Goal: Check status

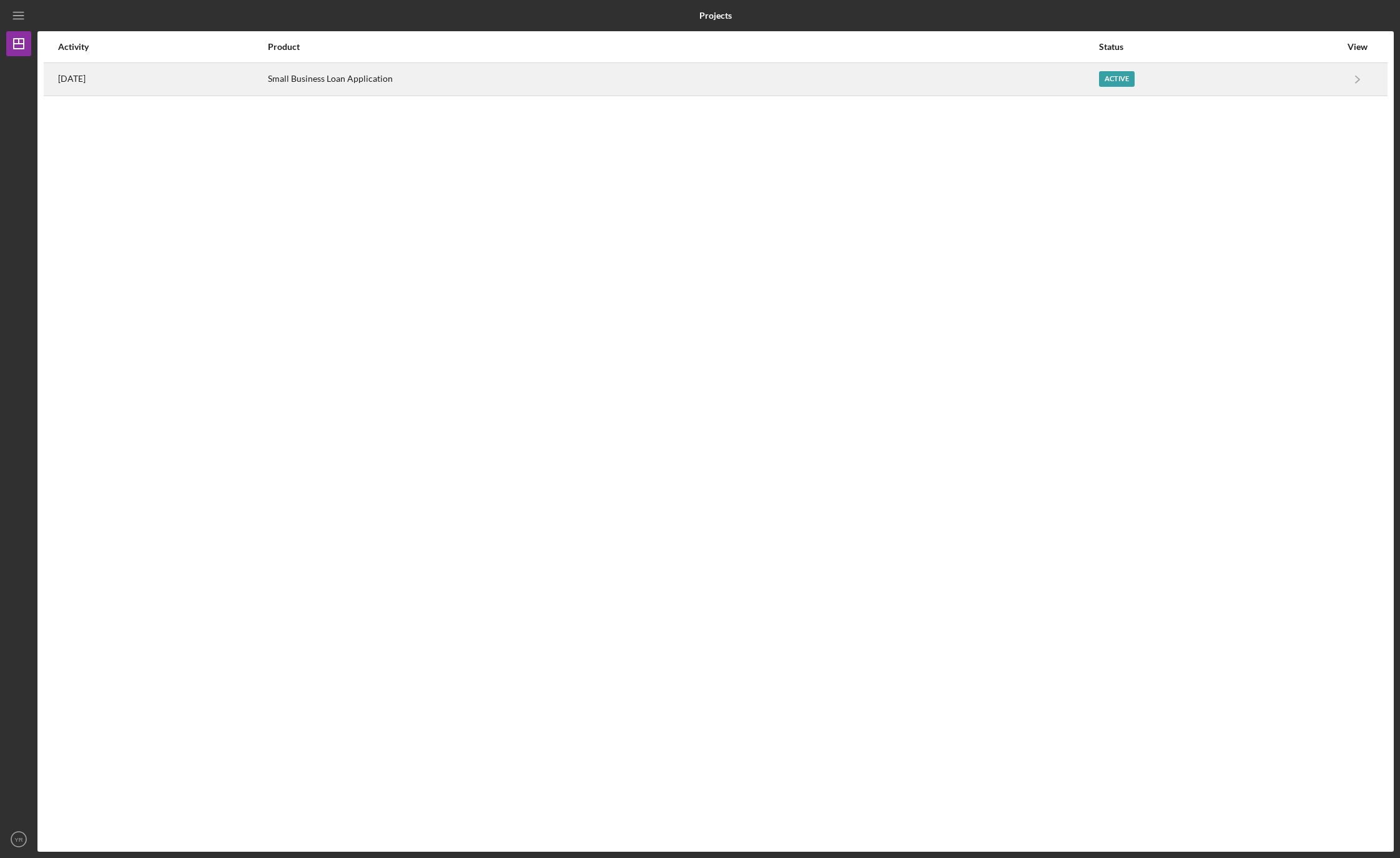
click at [62, 83] on time "[DATE]" at bounding box center [71, 79] width 28 height 10
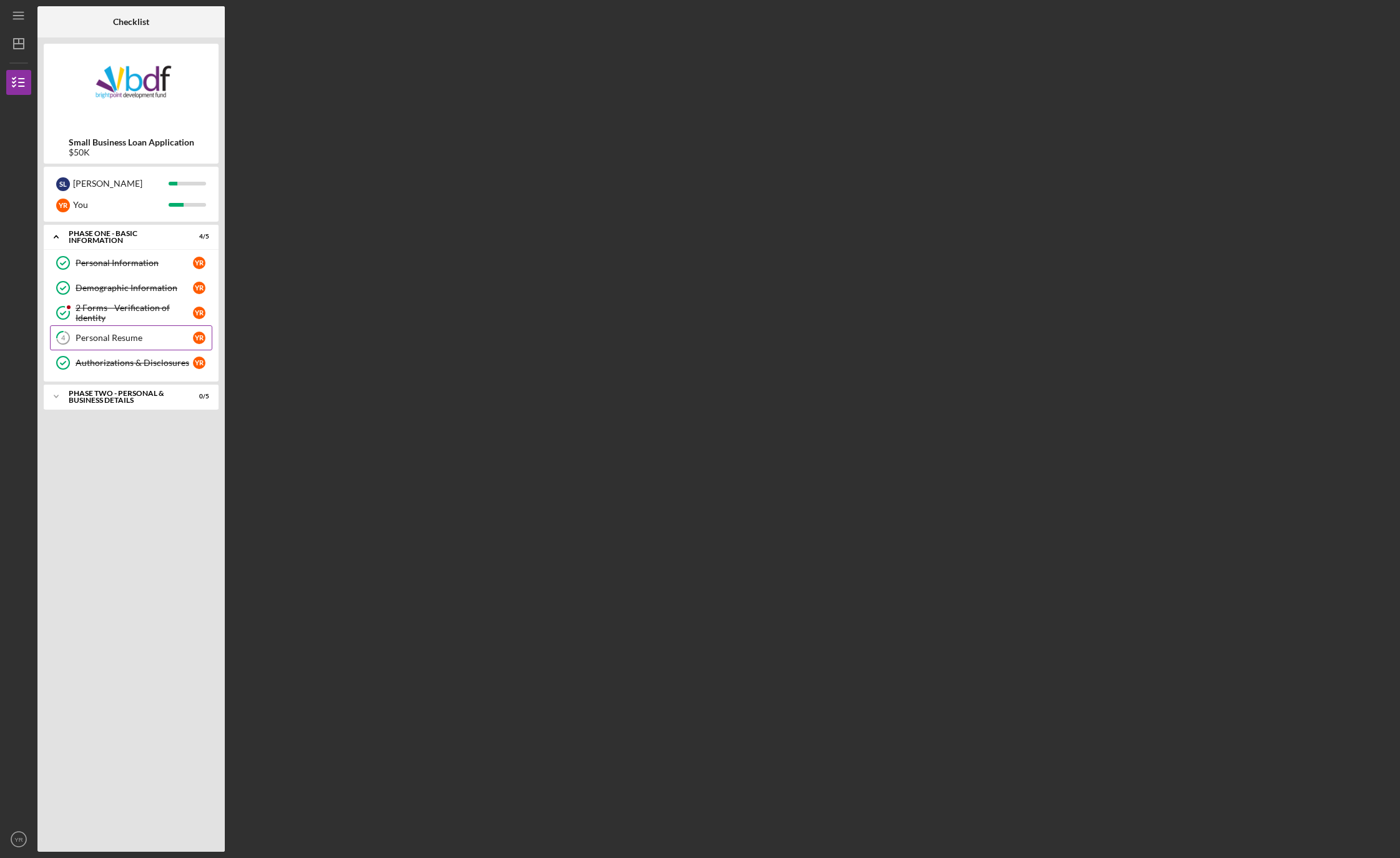
click at [91, 341] on div "Personal Resume" at bounding box center [134, 338] width 117 height 10
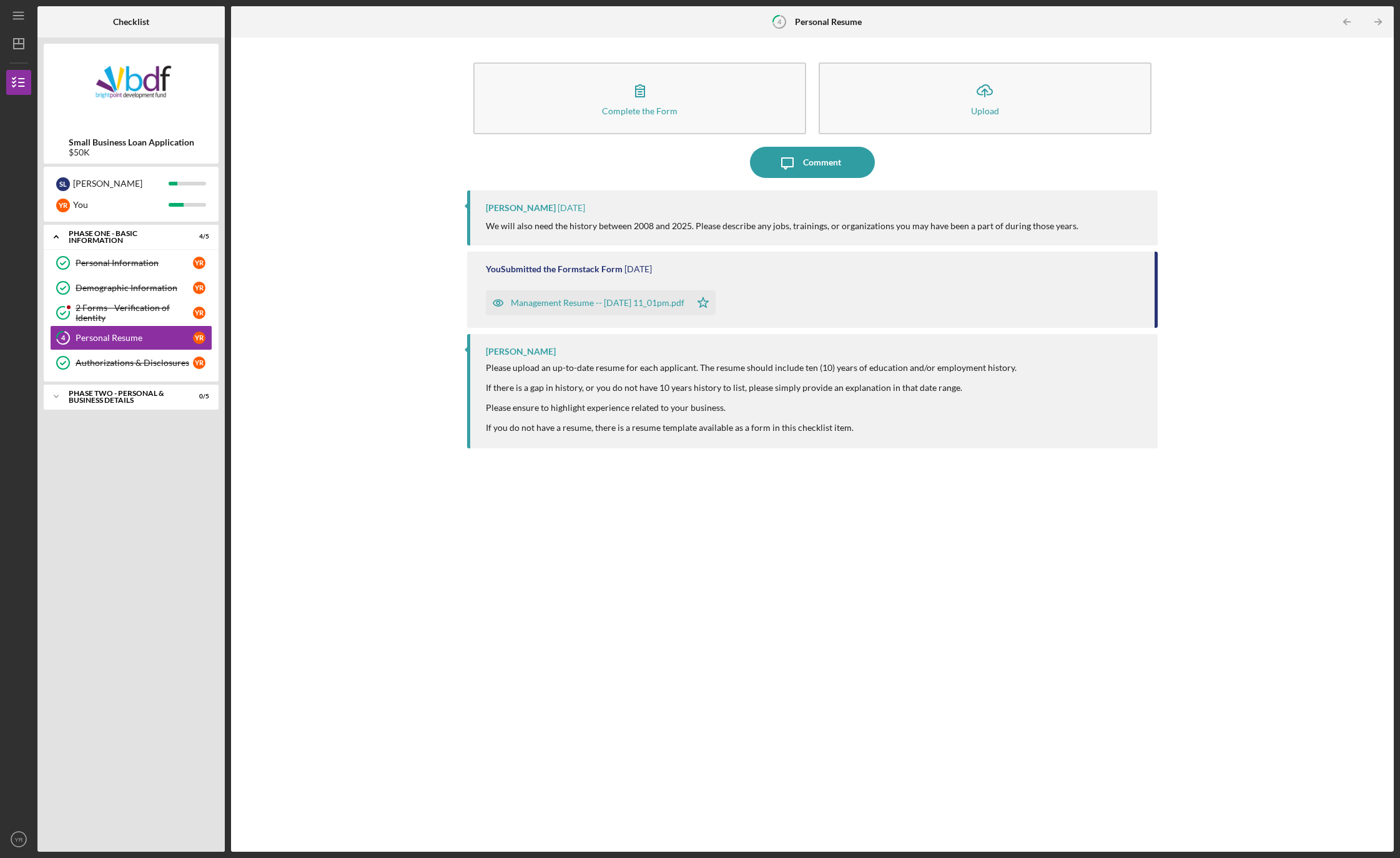
click at [575, 299] on div "Management Resume -- [DATE] 11_01pm.pdf" at bounding box center [598, 302] width 173 height 10
click at [546, 303] on div "Management Resume -- [DATE] 11_01pm.pdf" at bounding box center [598, 302] width 173 height 10
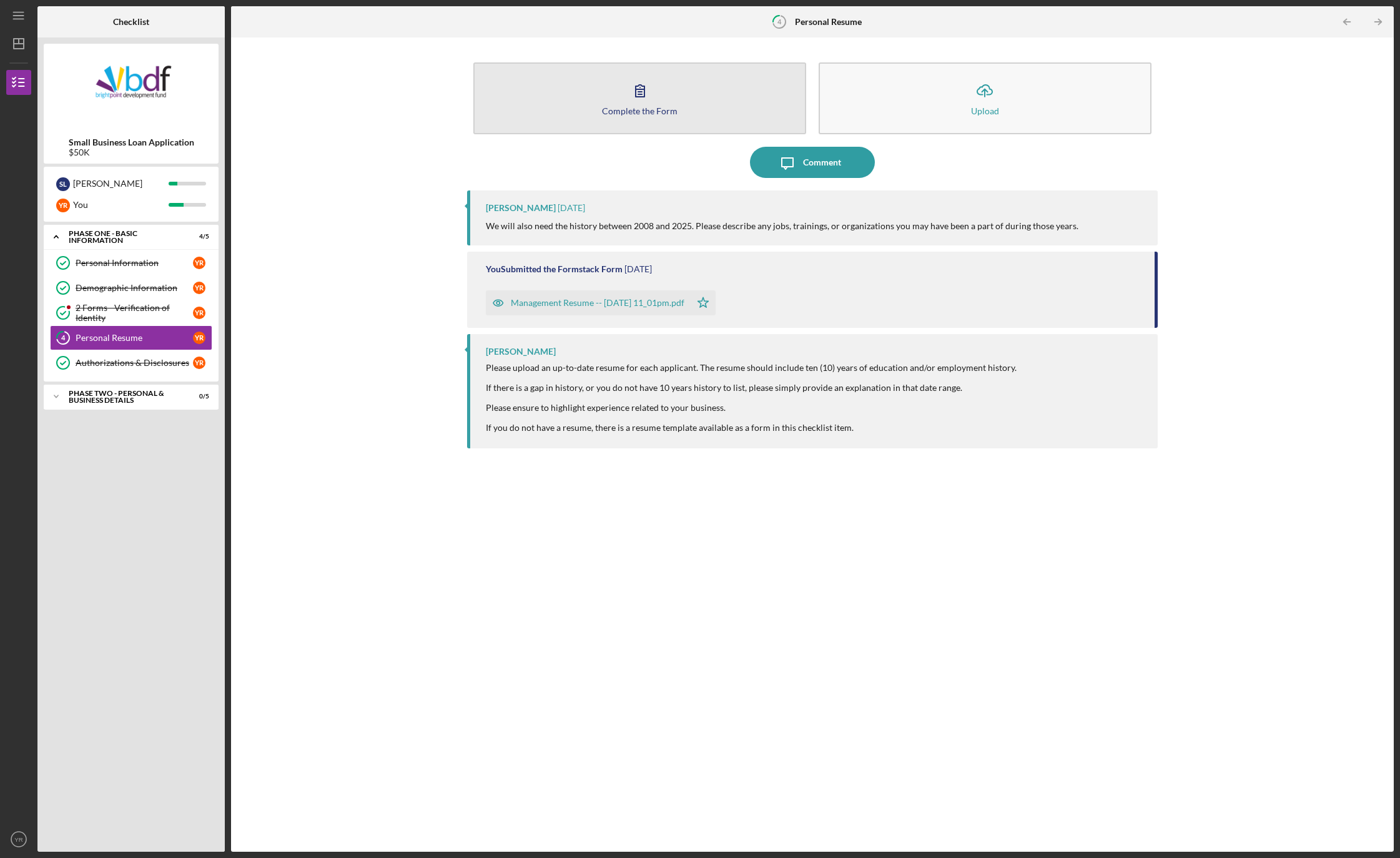
click at [652, 97] on icon "button" at bounding box center [640, 91] width 31 height 31
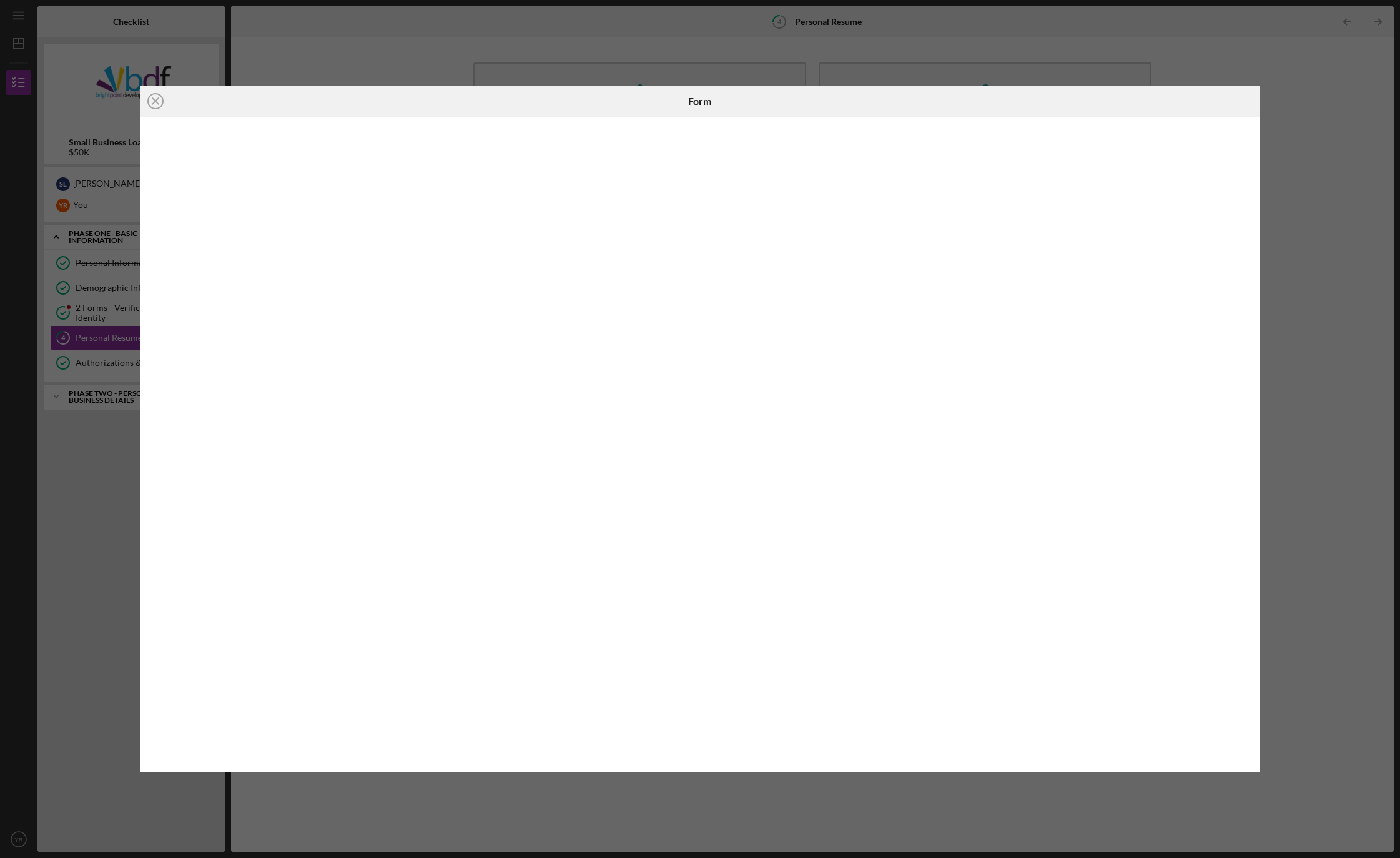
click at [303, 72] on div "Icon/Close Form" at bounding box center [700, 429] width 1400 height 858
